Goal: Download file/media

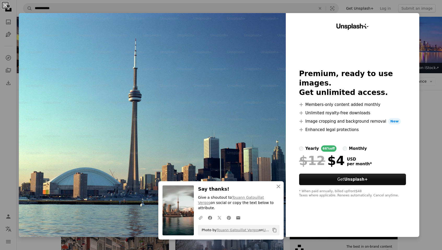
scroll to position [512, 0]
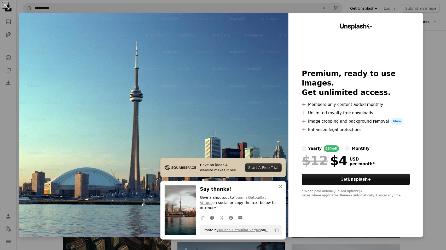
click at [427, 33] on div "An X shape Have an idea? A website makes it real. Start A Free Trial An X shape…" at bounding box center [223, 125] width 446 height 250
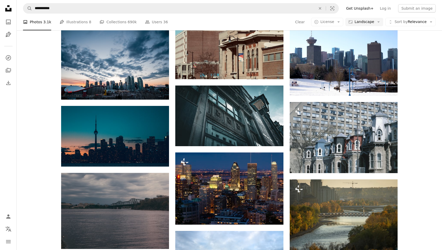
scroll to position [1211, 0]
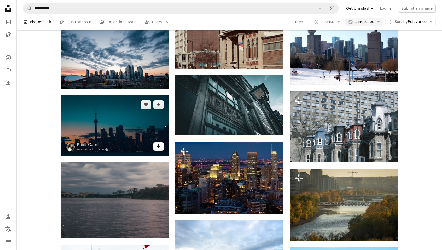
click at [160, 149] on icon "Arrow pointing down" at bounding box center [158, 146] width 4 height 6
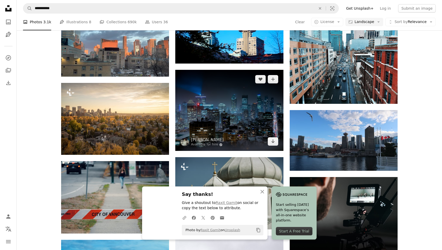
scroll to position [1518, 0]
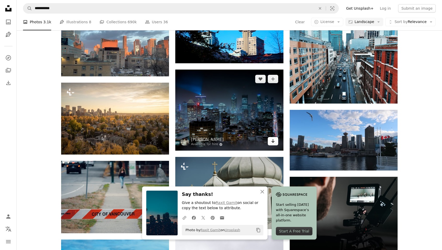
click at [273, 139] on icon "Arrow pointing down" at bounding box center [273, 141] width 4 height 6
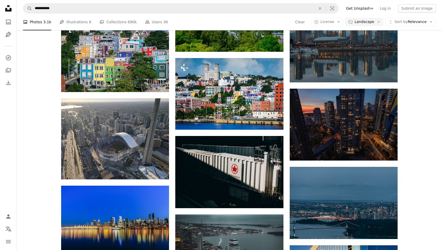
scroll to position [3152, 0]
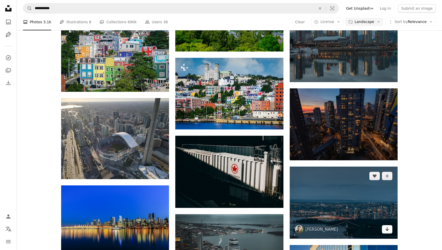
click at [385, 225] on link "Arrow pointing down" at bounding box center [387, 229] width 10 height 8
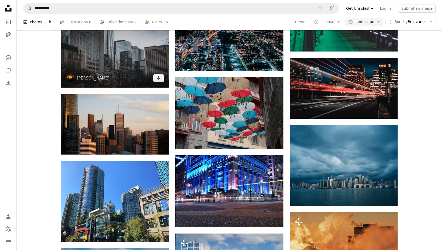
scroll to position [4051, 0]
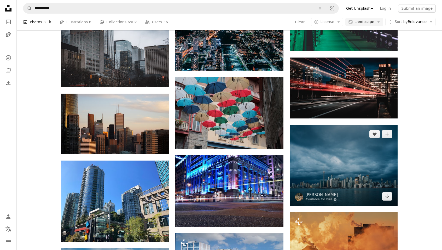
click at [357, 125] on img at bounding box center [344, 165] width 108 height 81
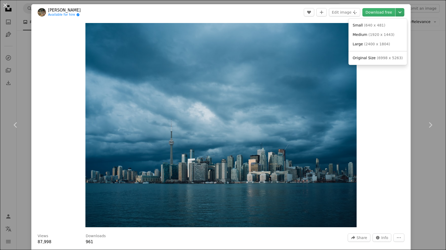
click at [396, 10] on icon "Chevron down" at bounding box center [400, 12] width 8 height 6
click at [415, 145] on link "Chevron right" at bounding box center [429, 125] width 31 height 50
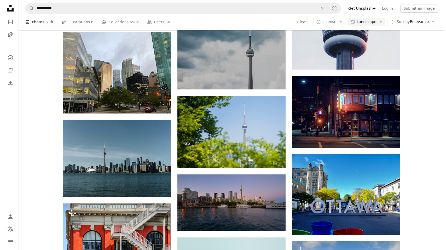
scroll to position [4457, 0]
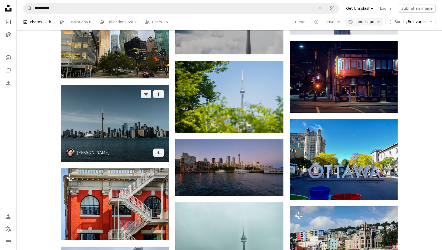
click at [138, 130] on img at bounding box center [115, 124] width 108 height 78
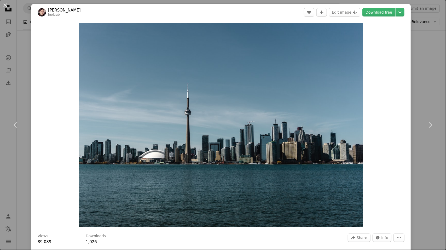
click at [385, 36] on div "Zoom in" at bounding box center [220, 124] width 379 height 209
click at [356, 32] on img "Zoom in on this image" at bounding box center [221, 125] width 284 height 204
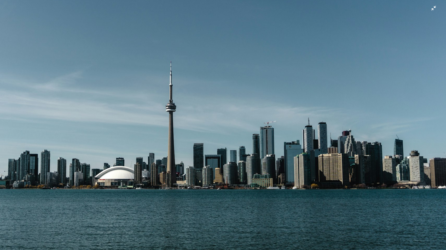
scroll to position [52, 0]
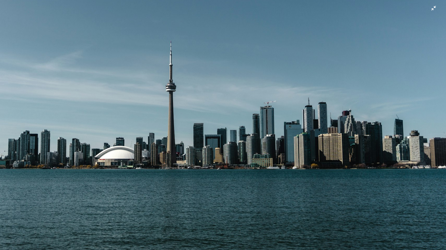
click at [429, 10] on img "Zoom out on this image" at bounding box center [223, 107] width 446 height 320
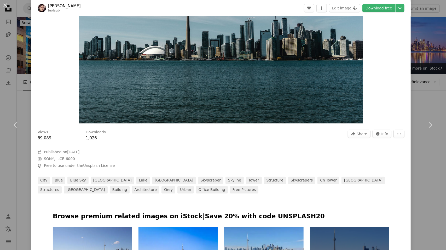
scroll to position [105, 0]
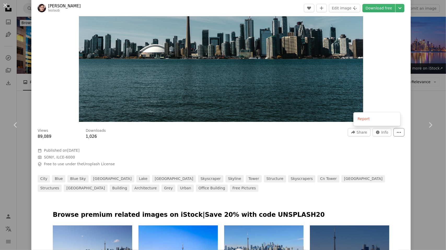
click at [396, 131] on icon "More Actions" at bounding box center [398, 132] width 5 height 5
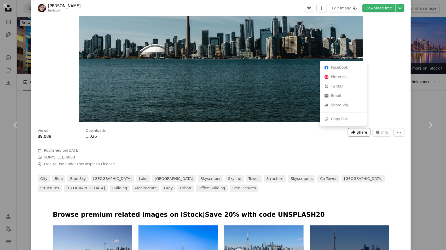
click at [358, 135] on span "Share" at bounding box center [362, 132] width 10 height 8
click at [352, 122] on div "A URL sharing icon (chains) Copy link" at bounding box center [343, 118] width 43 height 9
